Goal: Go to known website: Access a specific website the user already knows

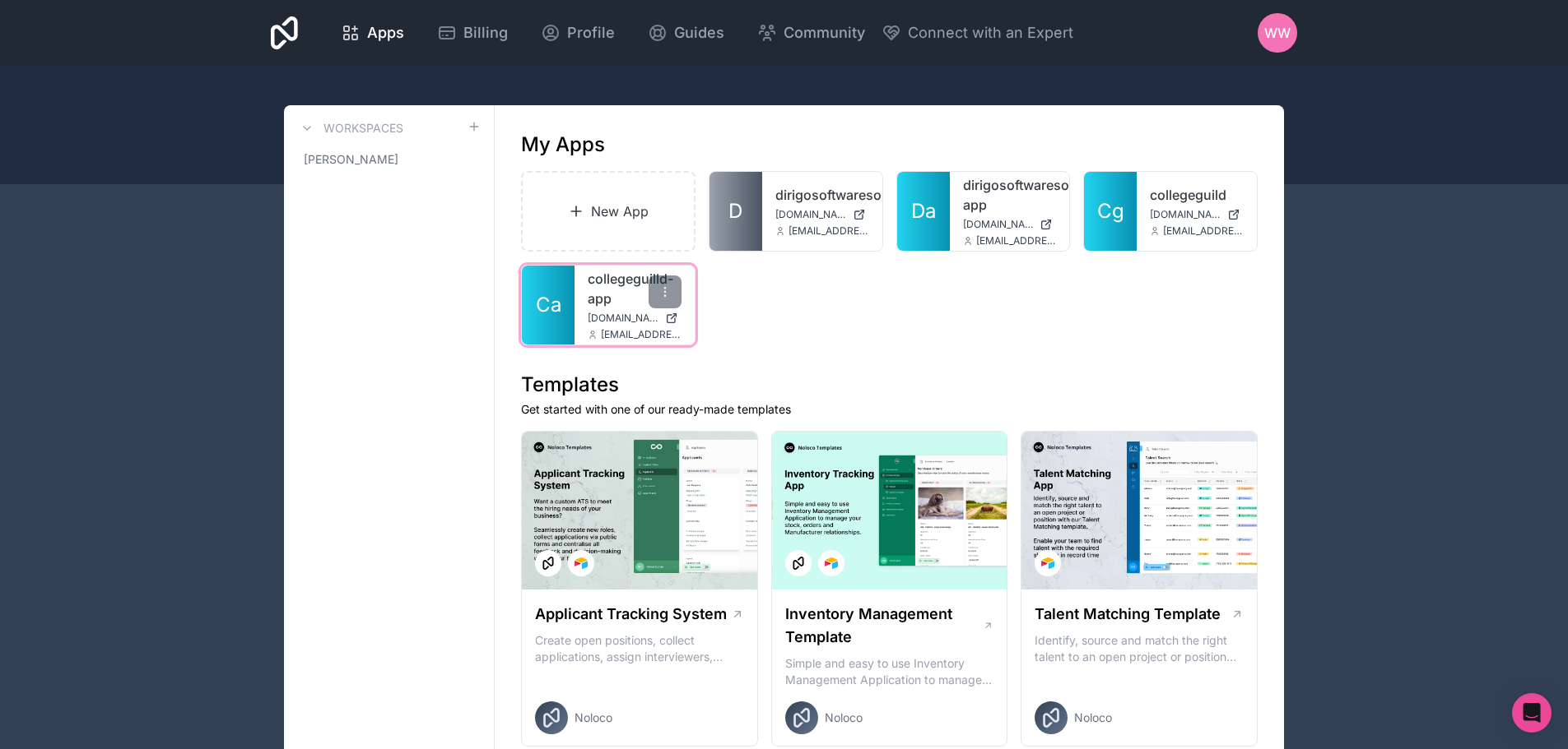
click at [584, 300] on div "collegeguilld-app collegeguilld-app.noloco.co wwade@dirigosoftwaresolutions.com" at bounding box center [634, 305] width 120 height 79
click at [592, 315] on span "[DOMAIN_NAME]" at bounding box center [622, 318] width 71 height 13
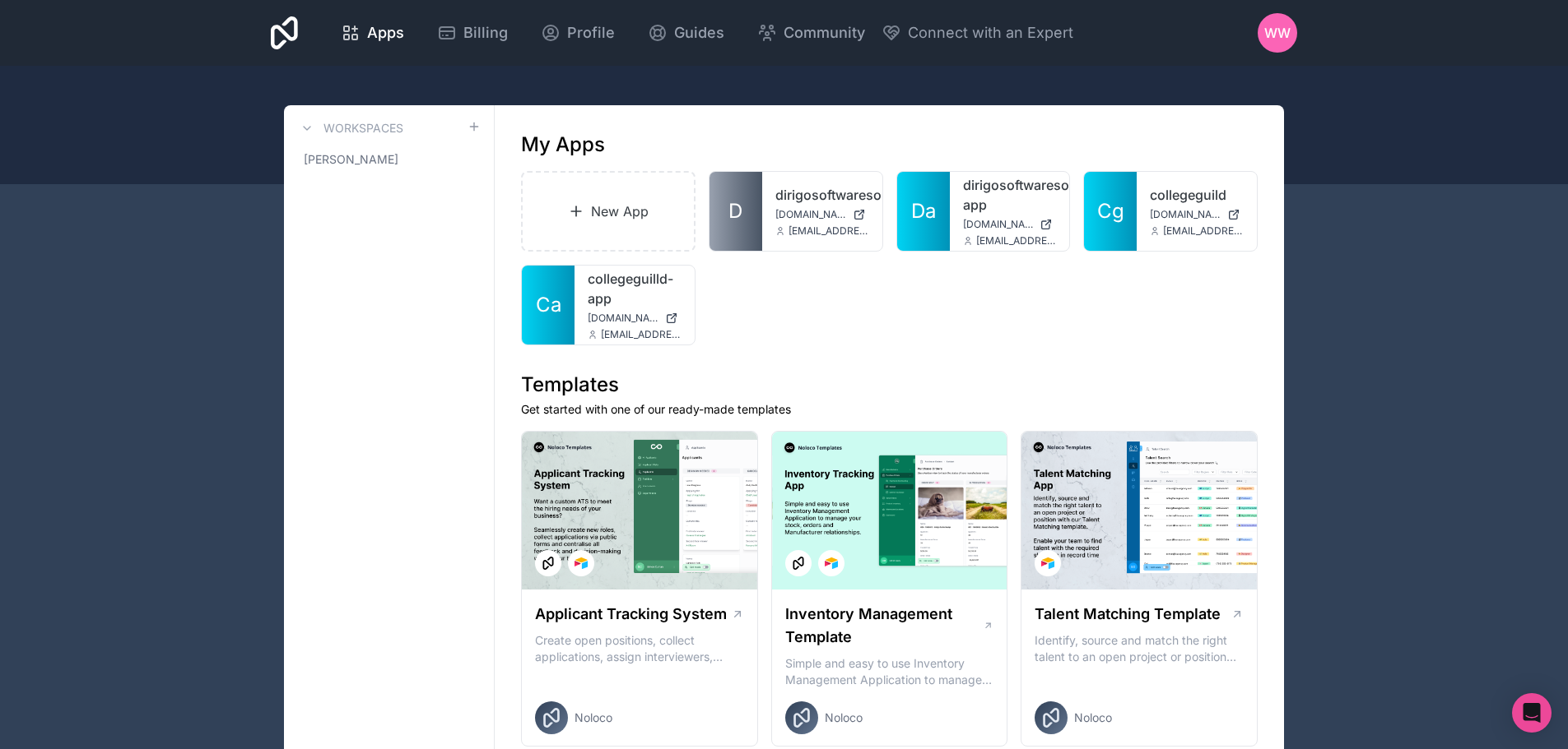
click at [600, 303] on link "collegeguilld-app" at bounding box center [634, 288] width 94 height 39
